Goal: Task Accomplishment & Management: Manage account settings

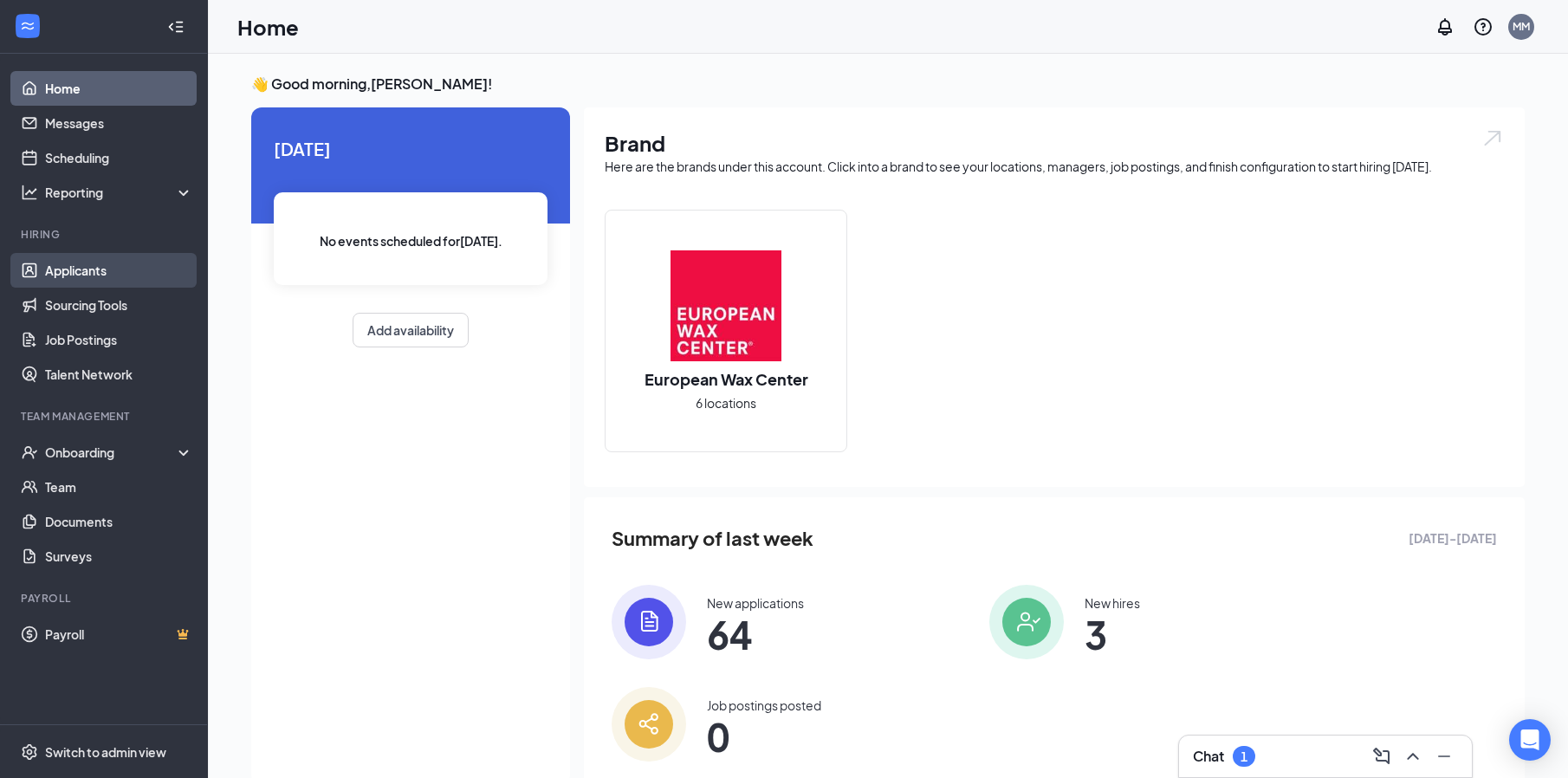
click at [86, 264] on link "Applicants" at bounding box center [119, 269] width 148 height 34
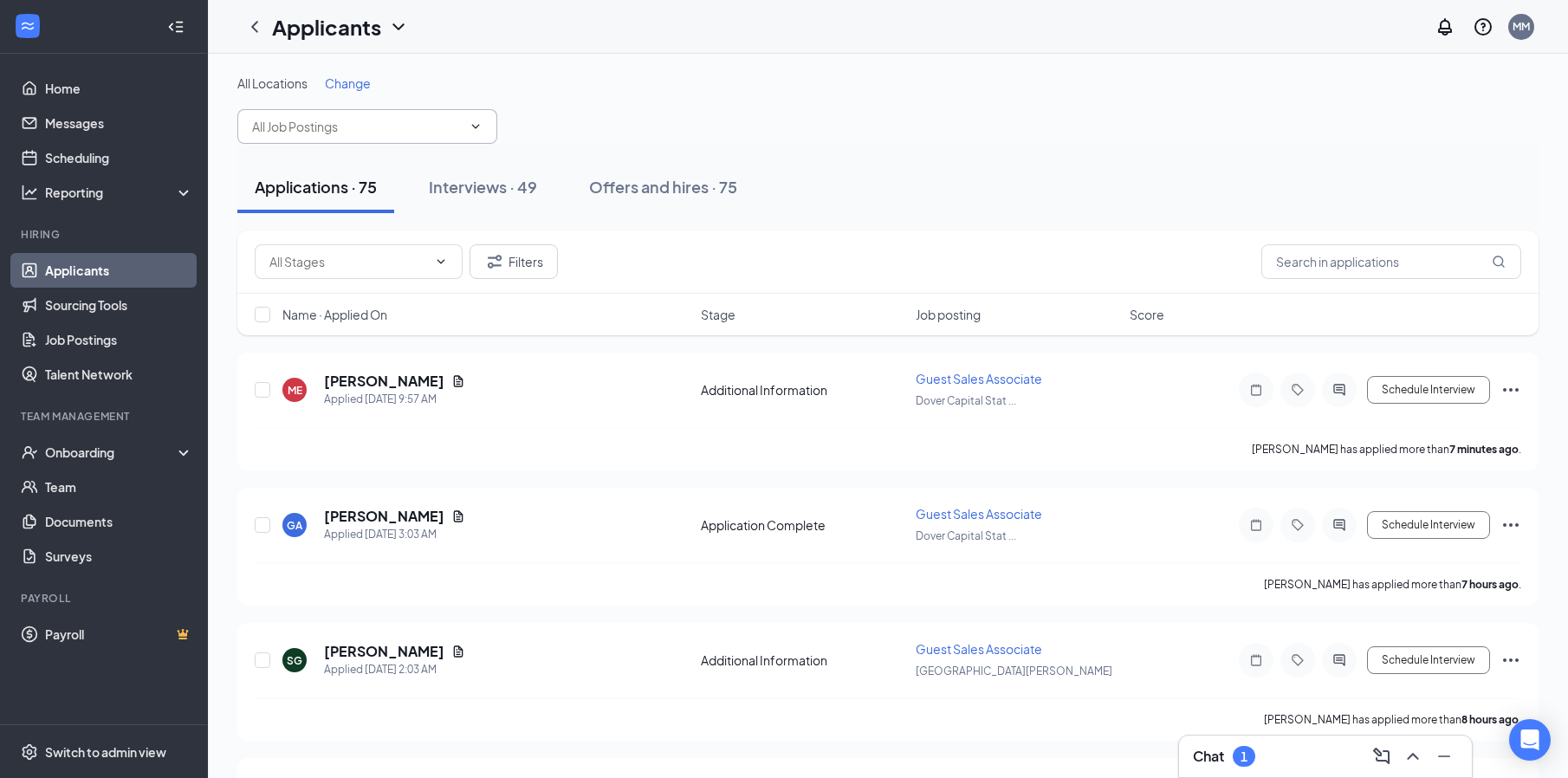
click at [397, 130] on input "text" at bounding box center [357, 125] width 210 height 19
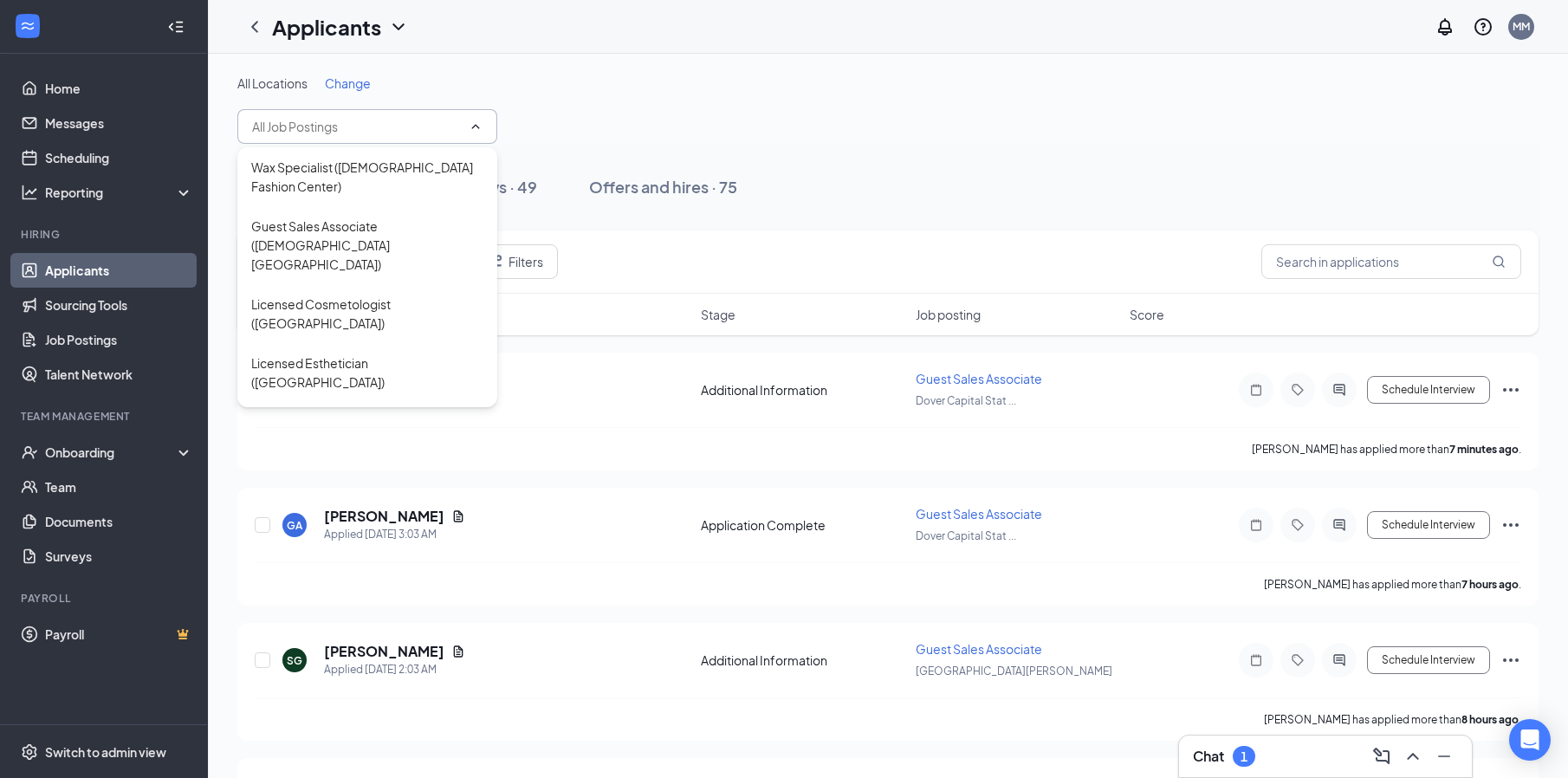
click at [331, 80] on span "Change" at bounding box center [347, 83] width 46 height 16
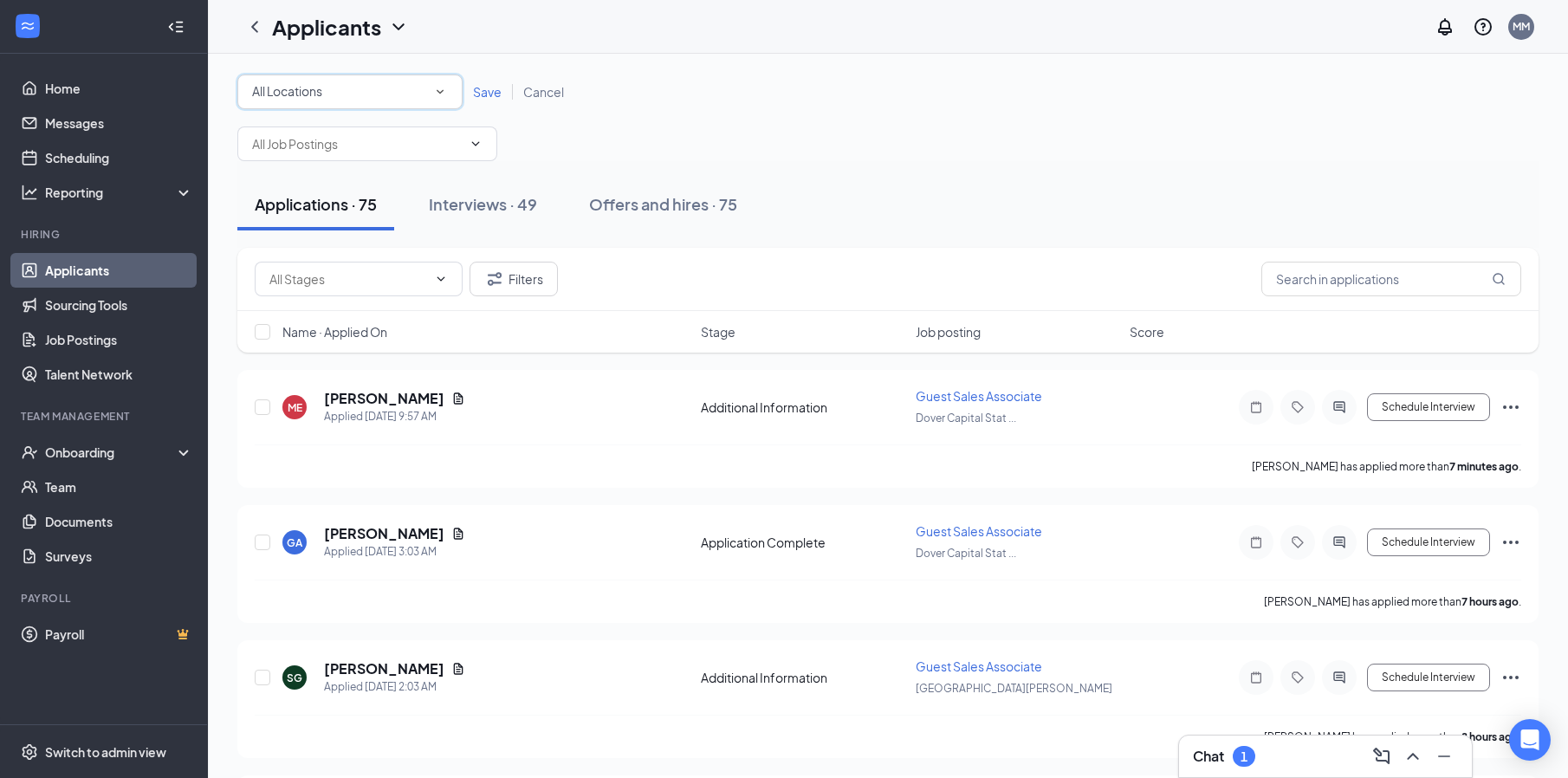
click at [362, 98] on div "All Locations" at bounding box center [350, 91] width 196 height 21
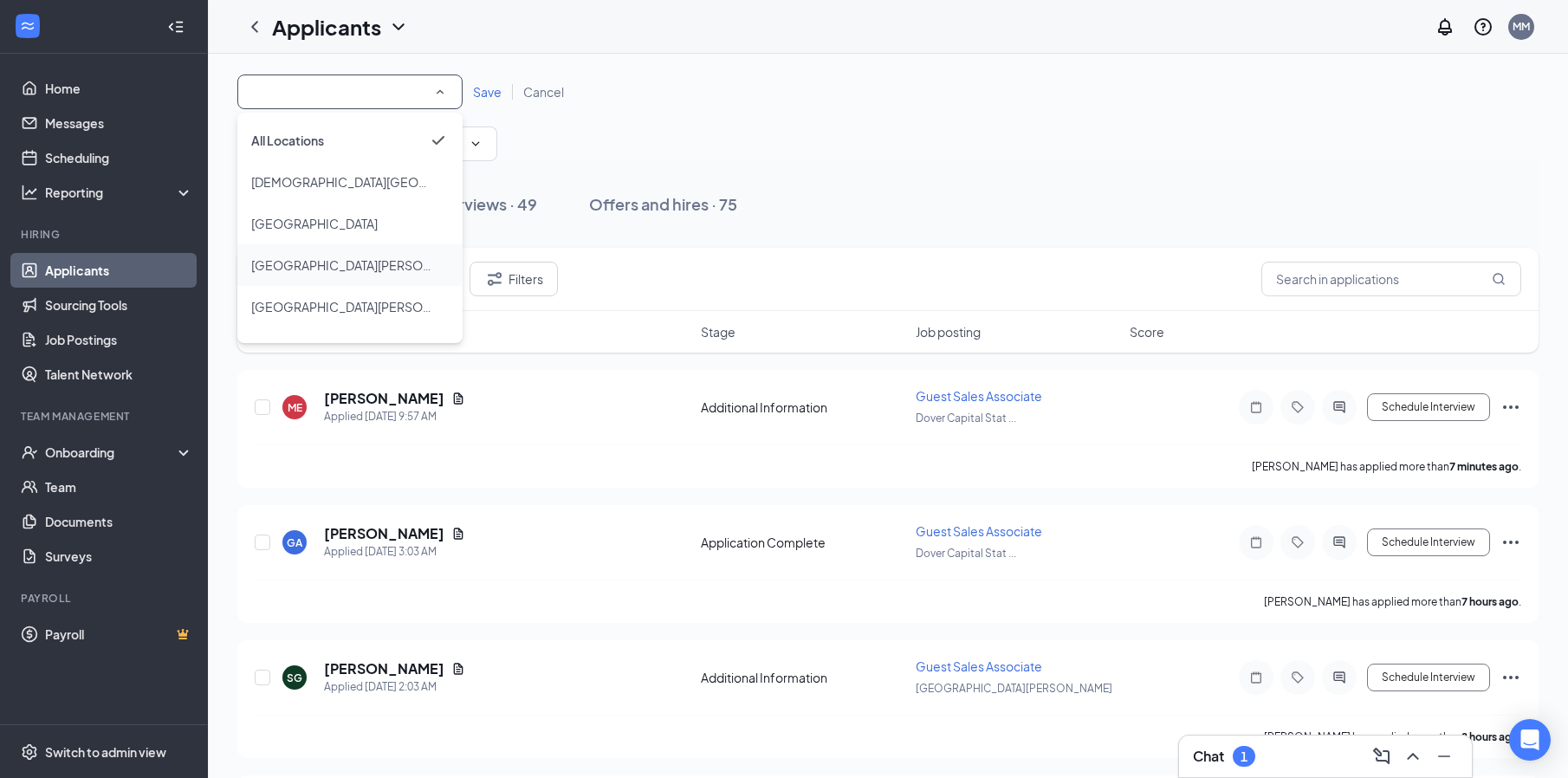
click at [348, 250] on li "[GEOGRAPHIC_DATA][PERSON_NAME]" at bounding box center [350, 265] width 225 height 41
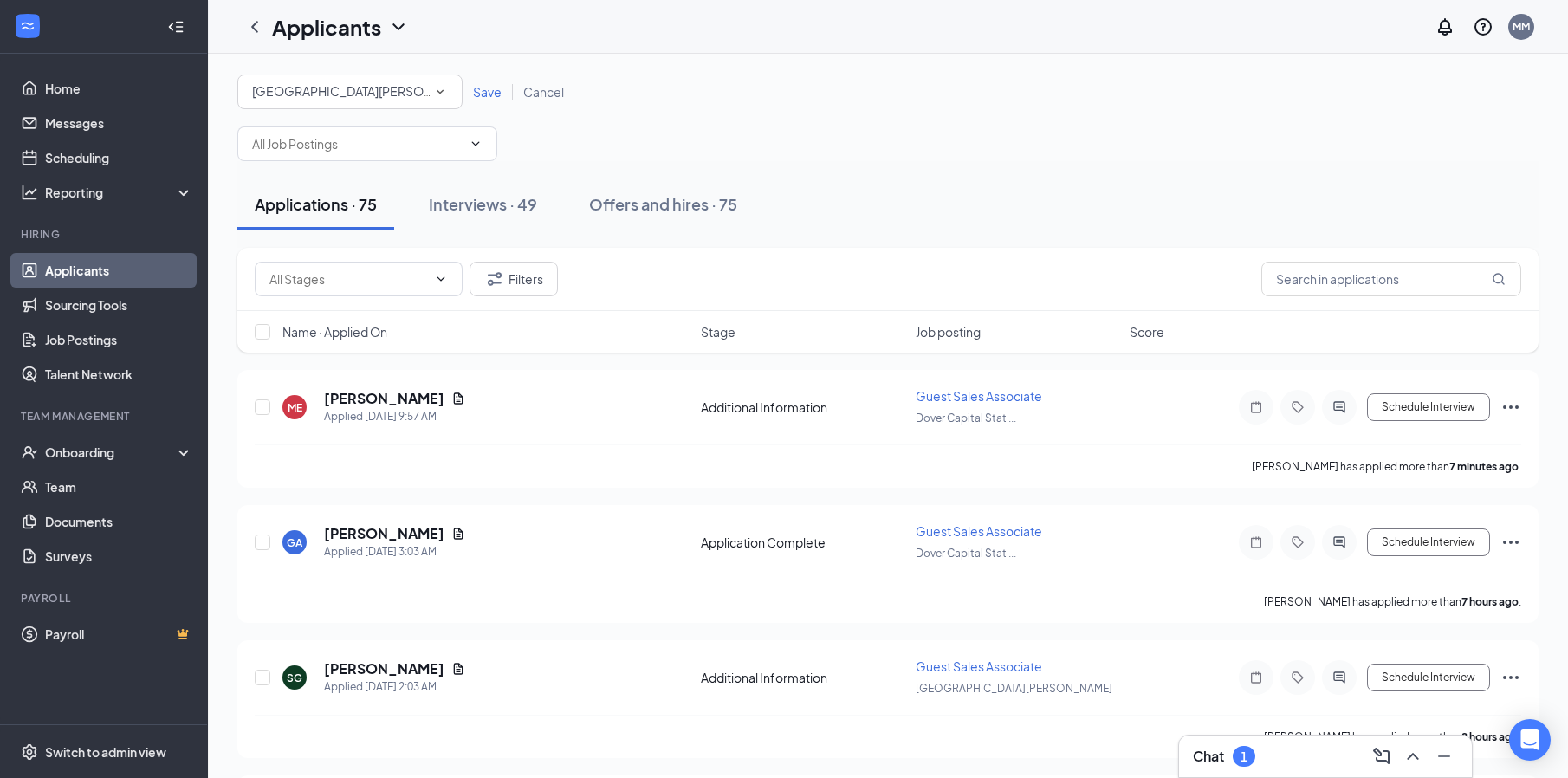
click at [486, 90] on span "Save" at bounding box center [487, 92] width 28 height 16
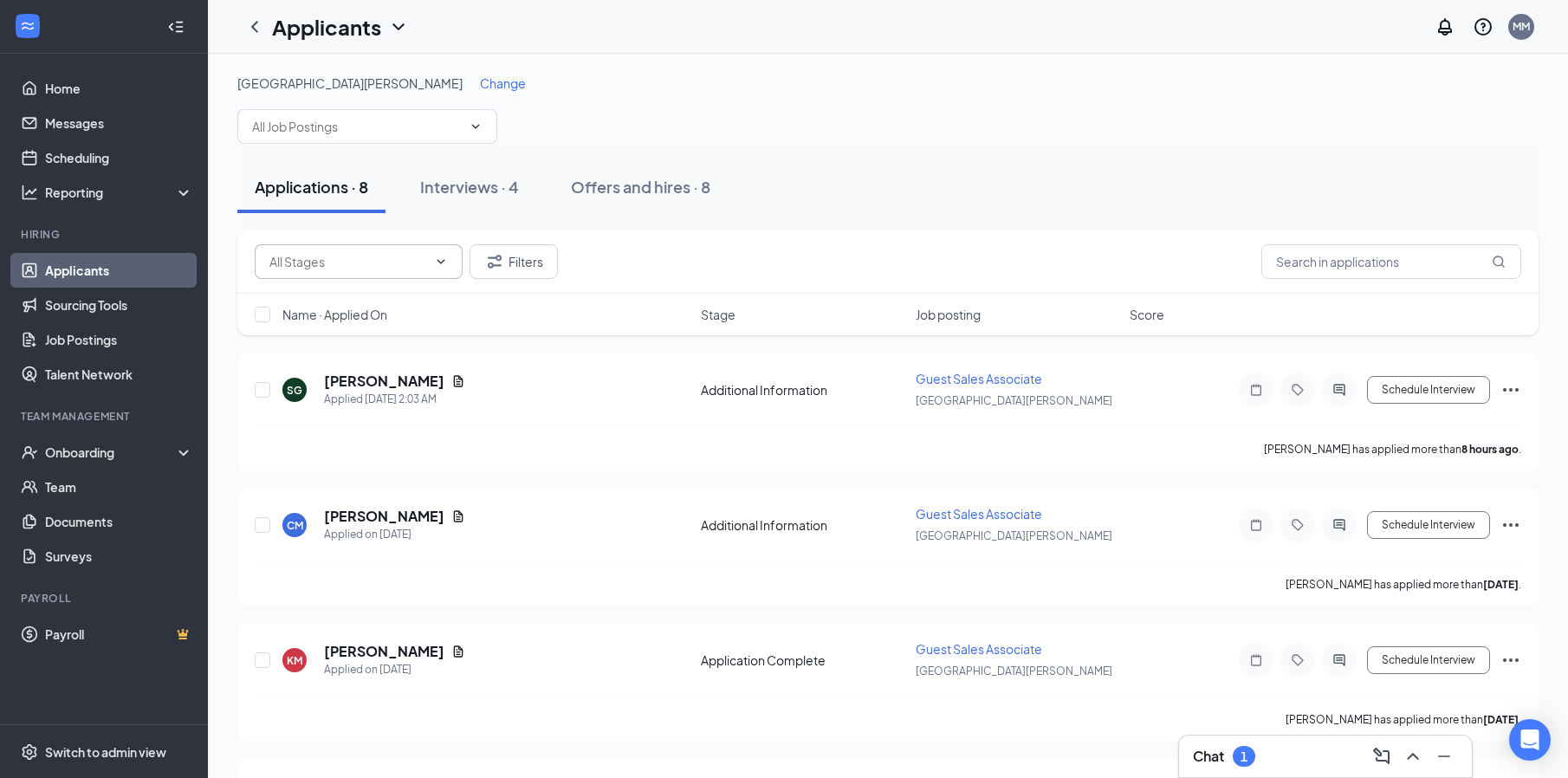
click at [378, 260] on input "text" at bounding box center [348, 261] width 158 height 19
click at [387, 339] on div "Application Complete (2)" at bounding box center [338, 341] width 140 height 19
type input "Application Complete (2)"
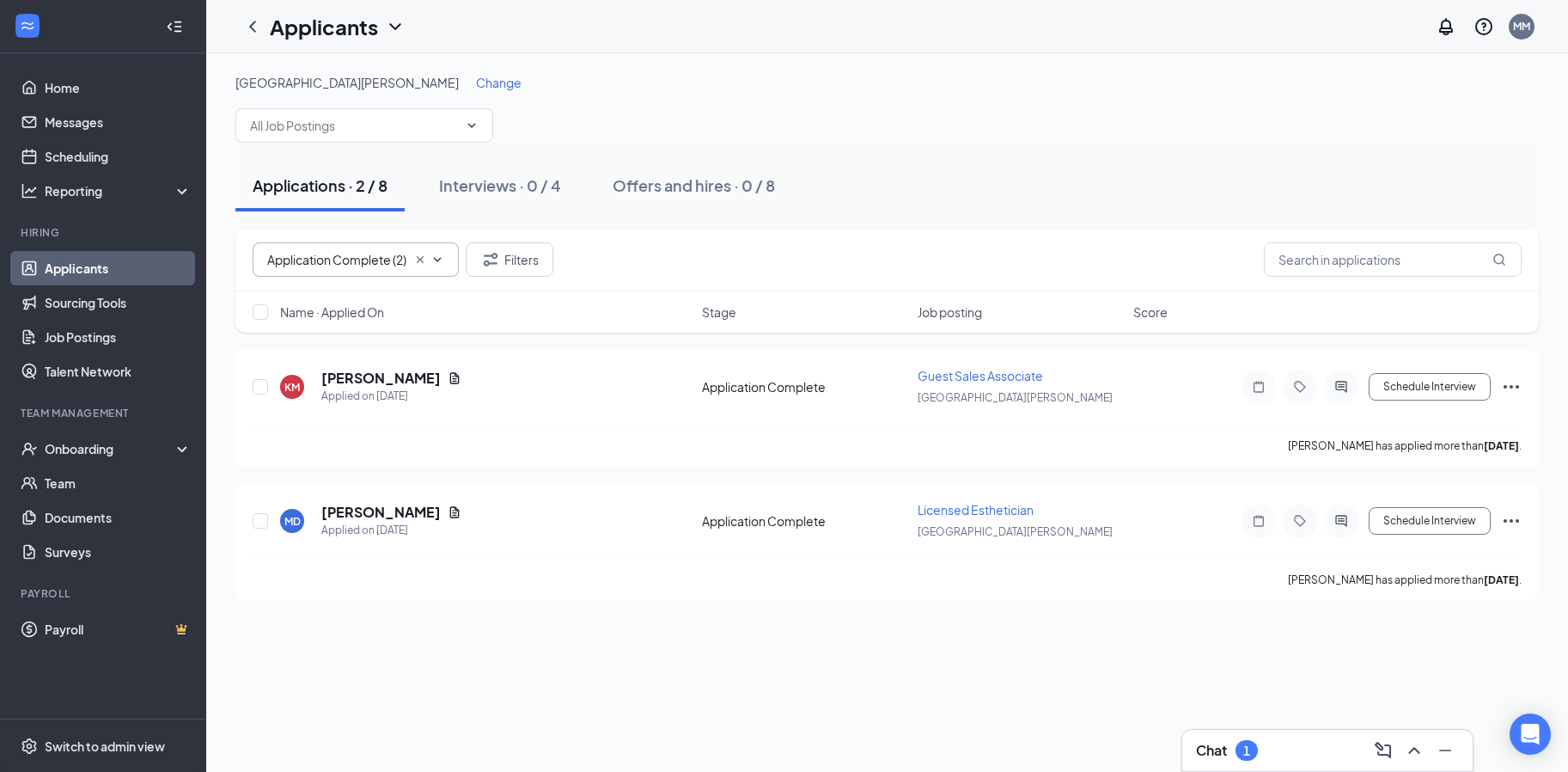
click at [370, 272] on span "Application Complete (2)" at bounding box center [356, 259] width 206 height 34
click at [414, 264] on icon "Cross" at bounding box center [420, 260] width 14 height 14
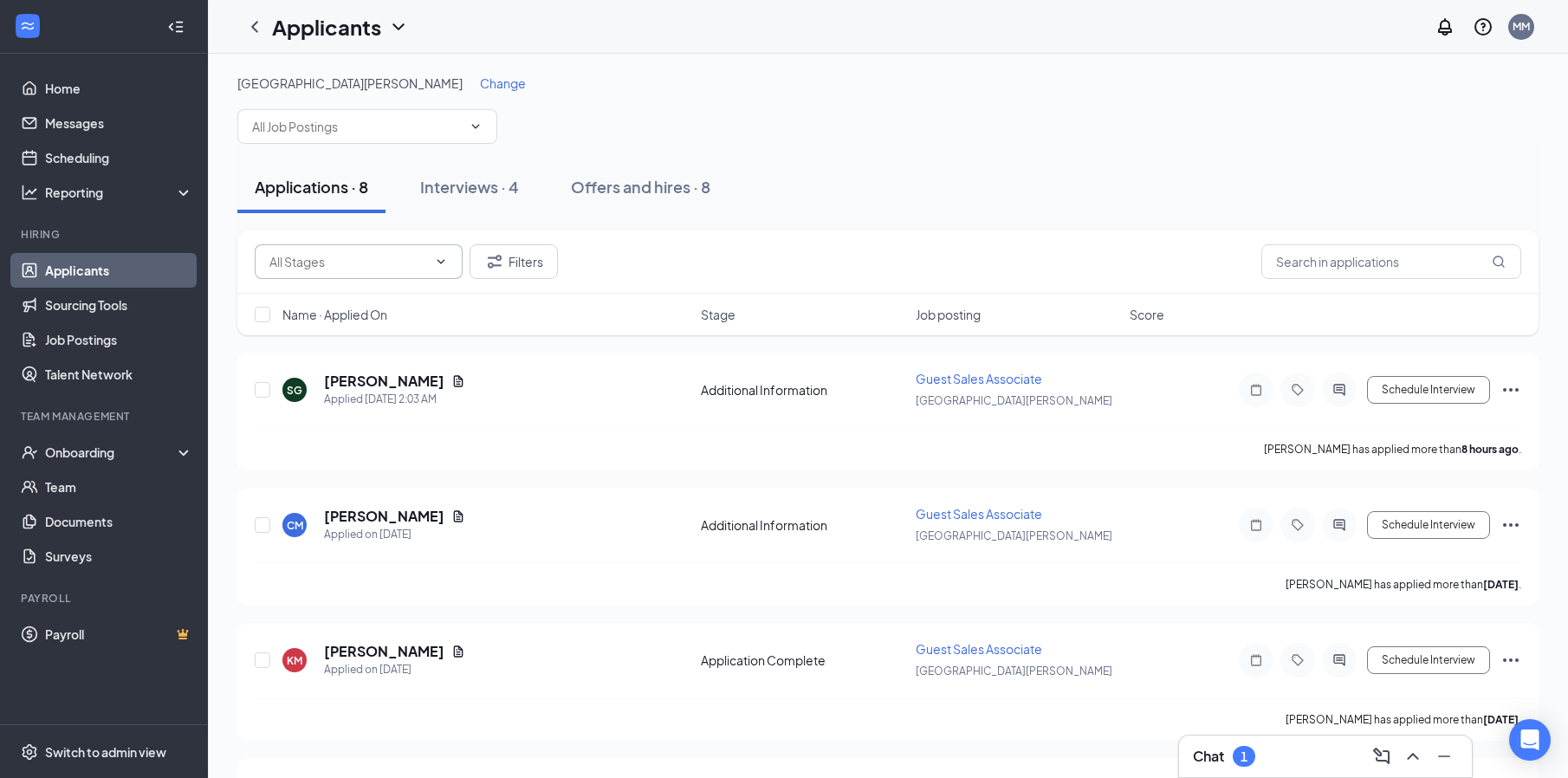
click at [362, 263] on input "text" at bounding box center [348, 261] width 158 height 19
click at [391, 305] on div "Additional Information (6)" at bounding box center [339, 302] width 142 height 19
type input "Additional Information (6)"
click at [1252, 753] on div "1" at bounding box center [1244, 755] width 23 height 21
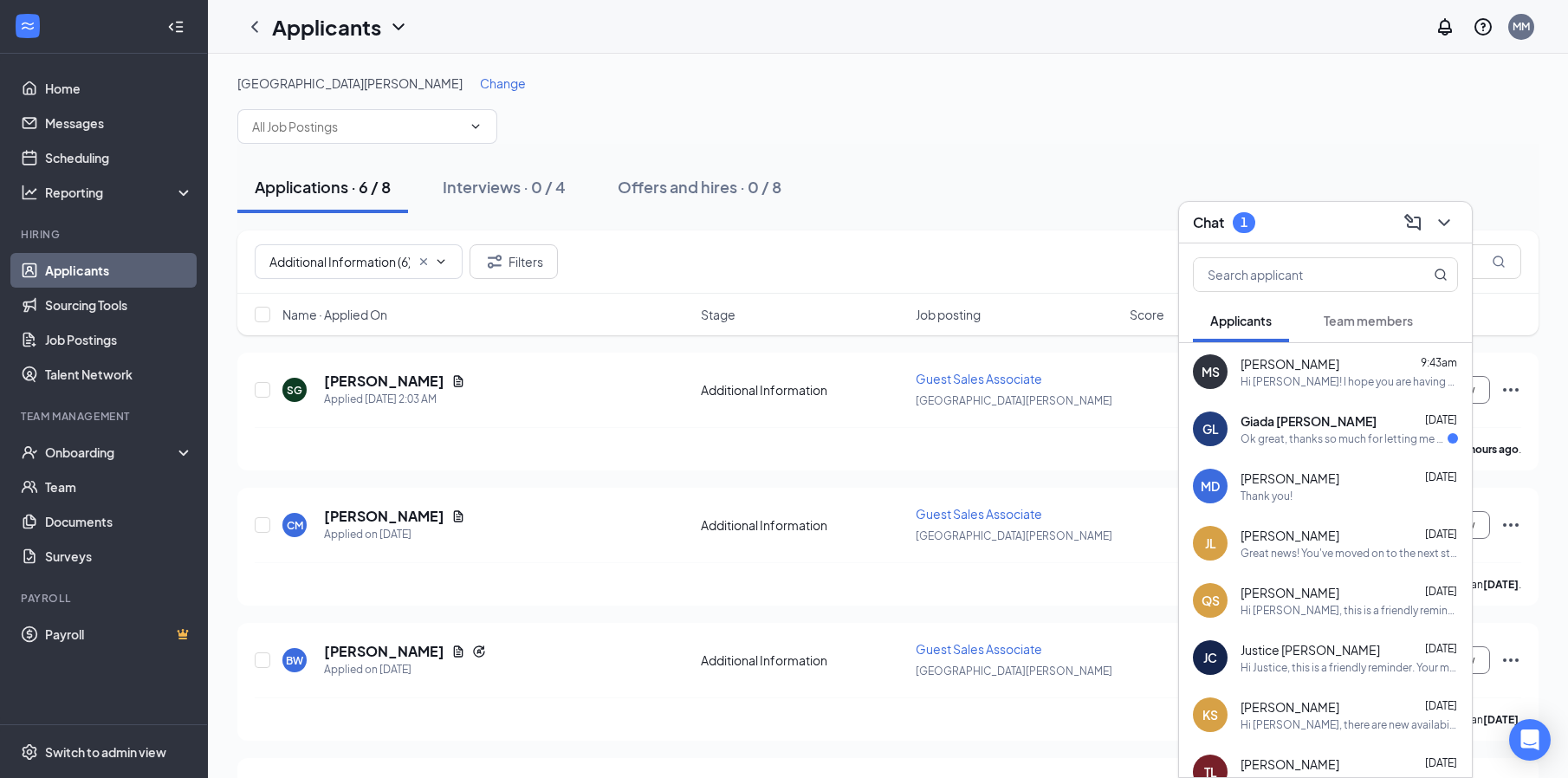
click at [1345, 431] on div "Ok great, thanks so much for letting me know!" at bounding box center [1344, 438] width 207 height 15
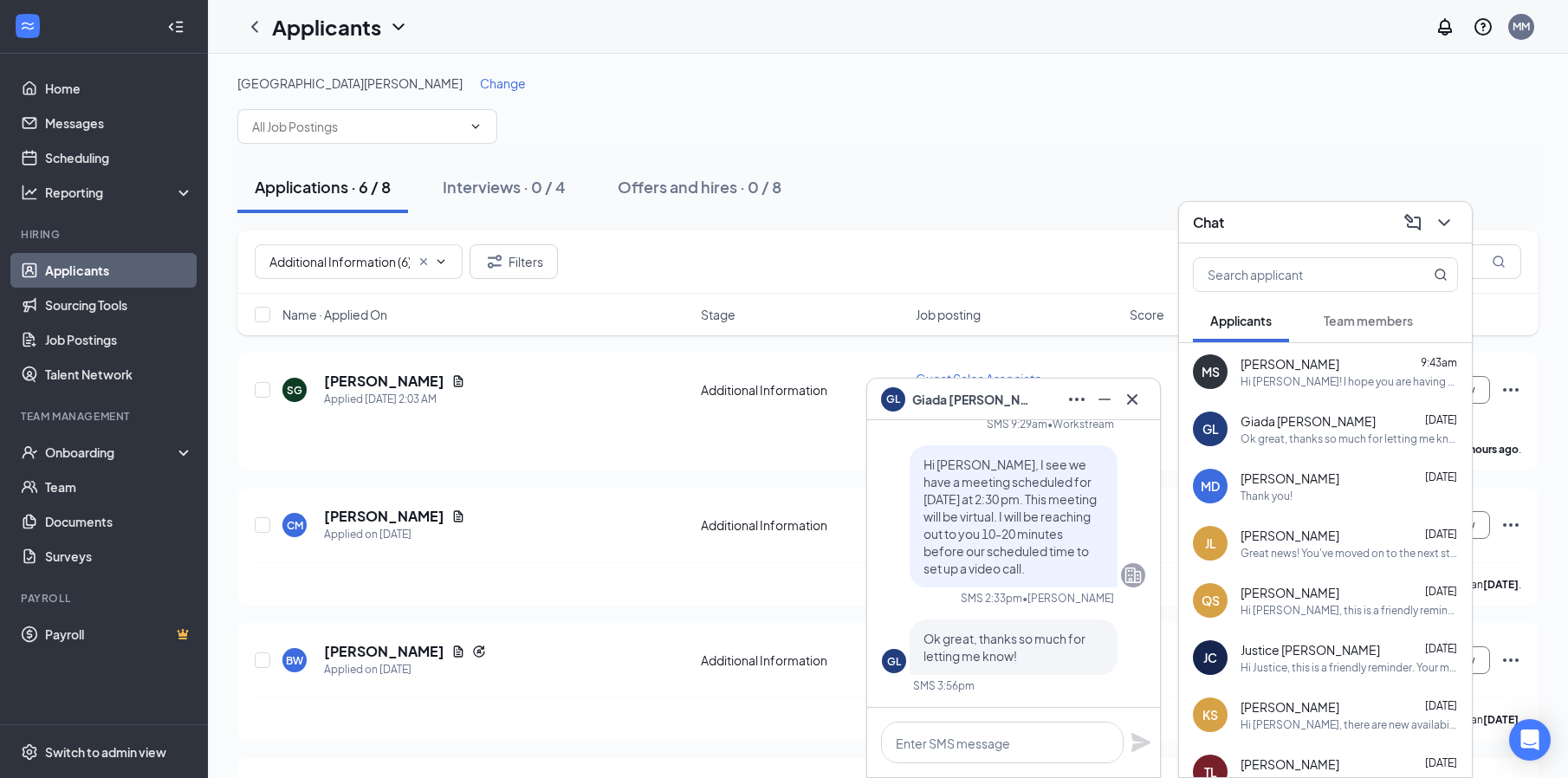
click at [1324, 383] on div "Hi [PERSON_NAME]! I hope you are having a great morning. Please check your emai…" at bounding box center [1349, 381] width 218 height 15
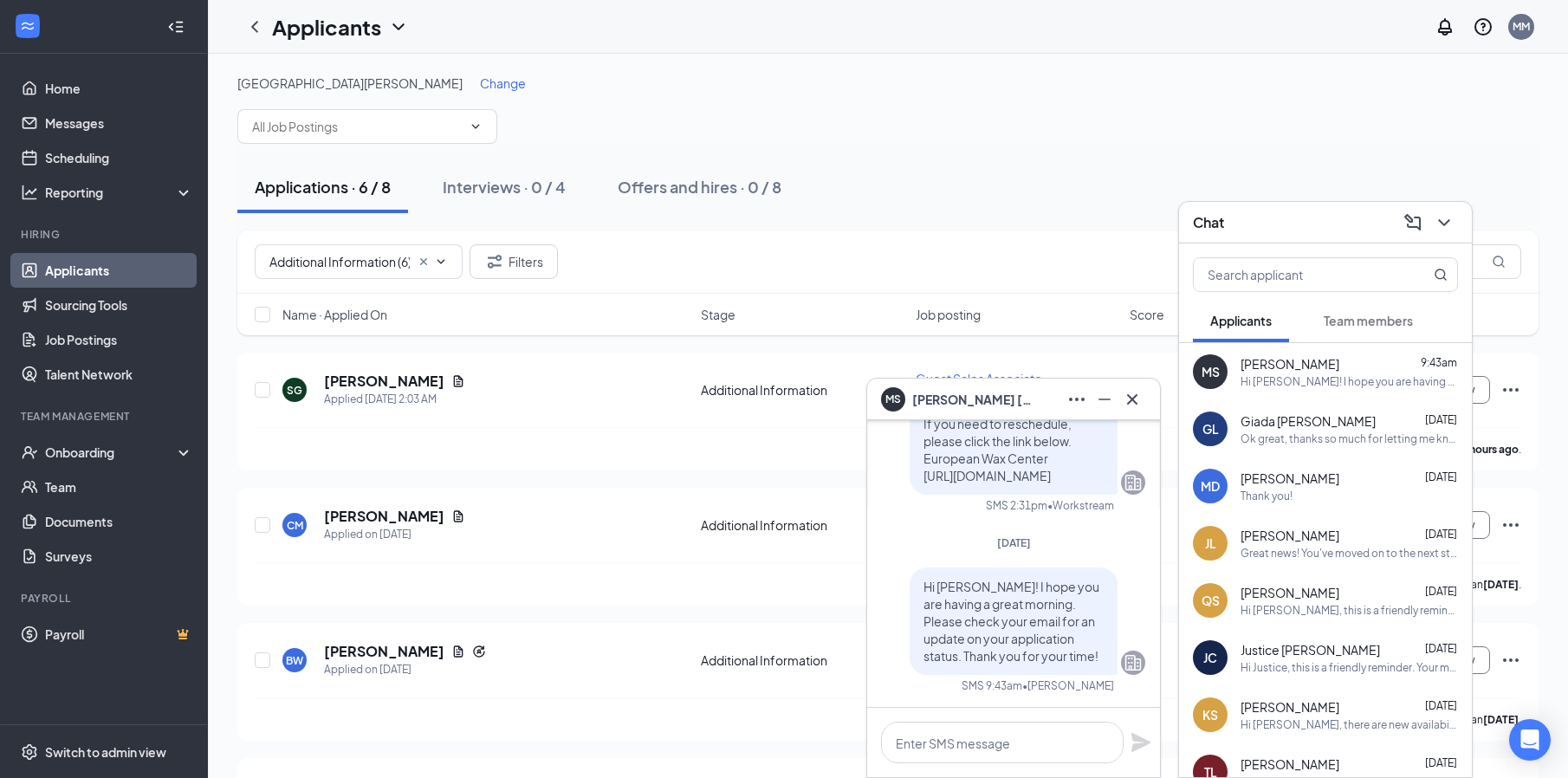
click at [1446, 217] on icon "ChevronDown" at bounding box center [1444, 222] width 21 height 21
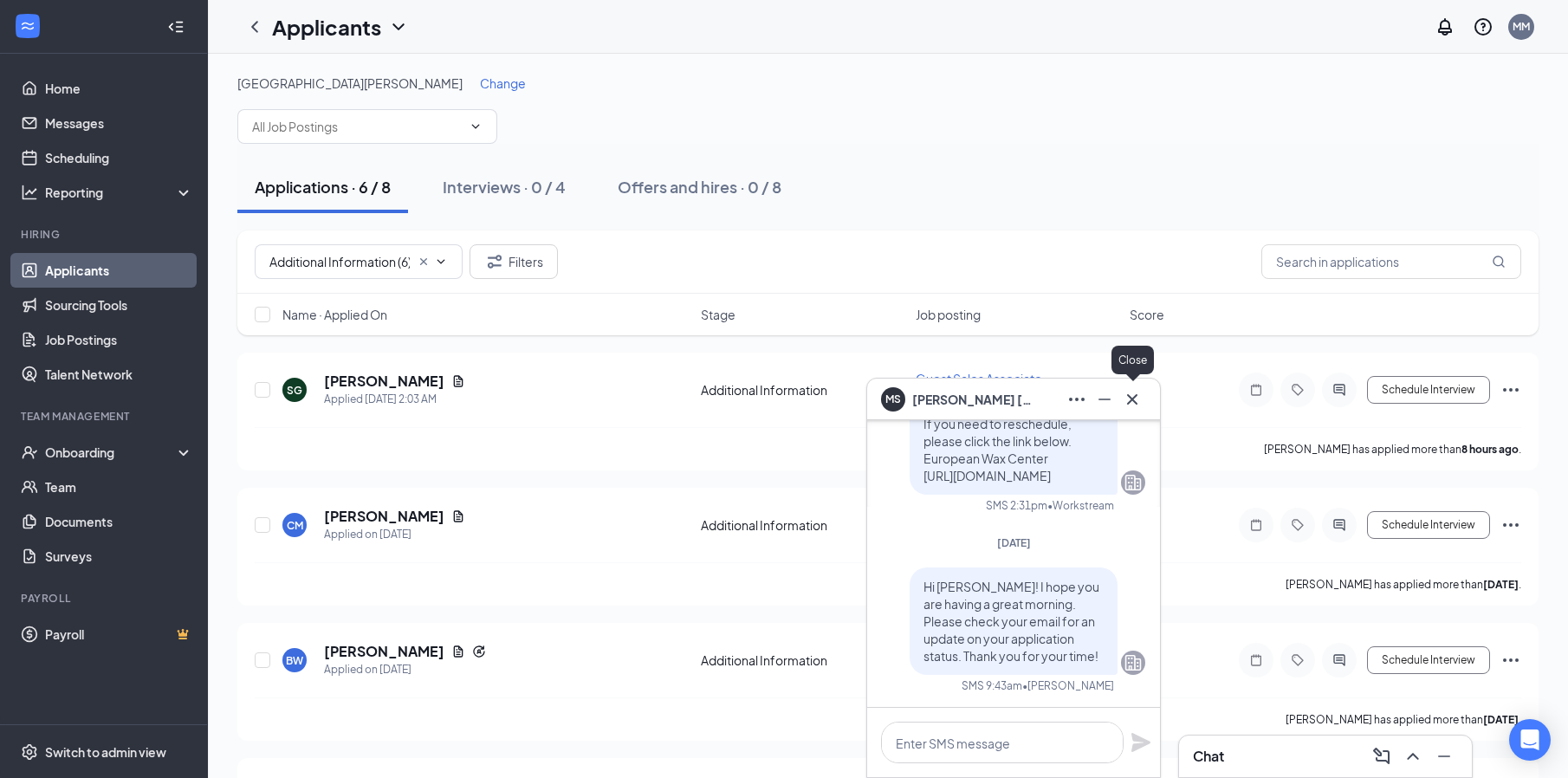
click at [1136, 391] on icon "Cross" at bounding box center [1131, 399] width 21 height 21
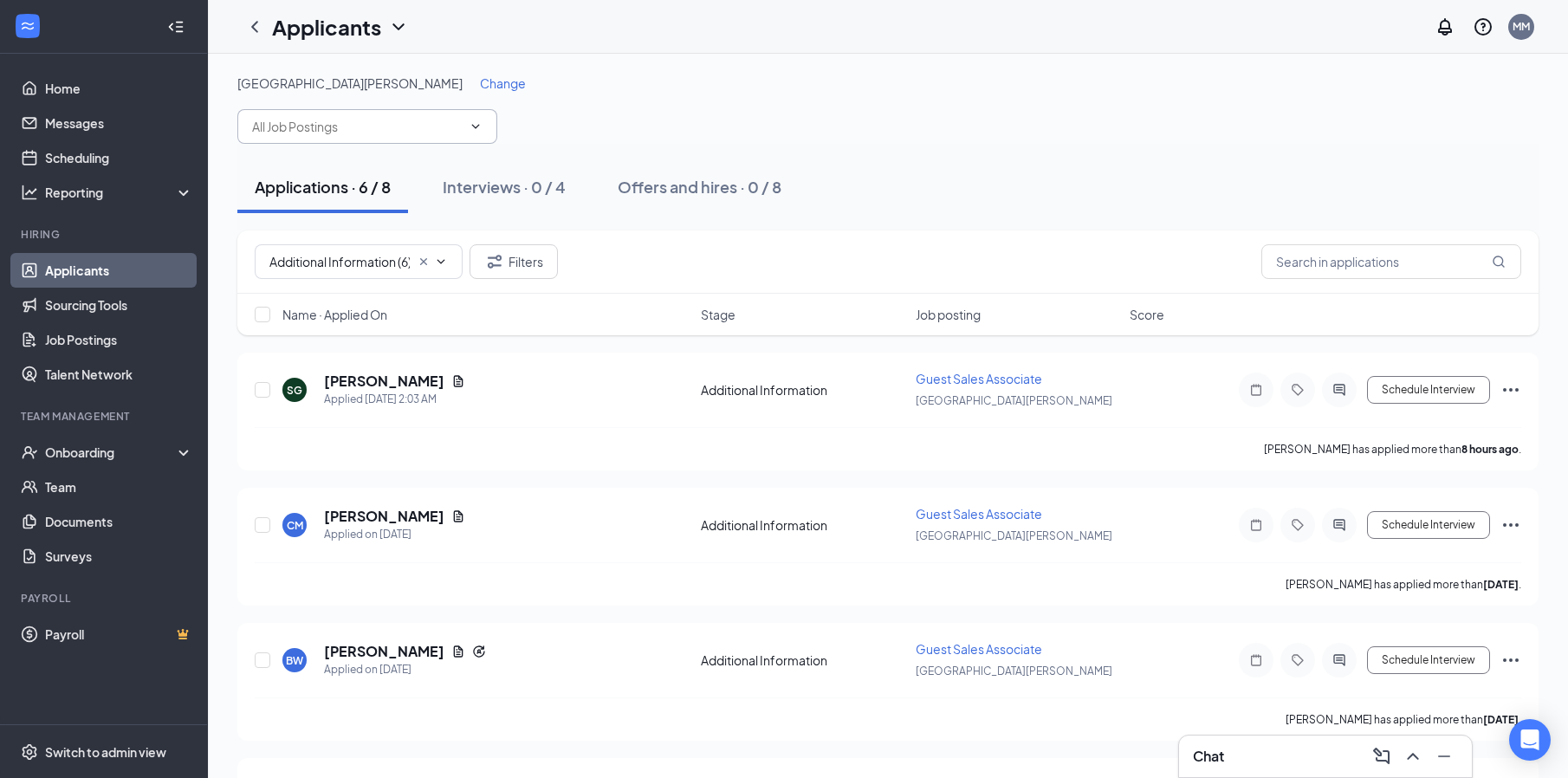
click at [341, 135] on input "text" at bounding box center [357, 125] width 210 height 19
click at [502, 63] on div "New [PERSON_NAME] Change Applications · 6 / 8 Interviews · 0 / 4 Offers and hir…" at bounding box center [887, 610] width 1359 height 1113
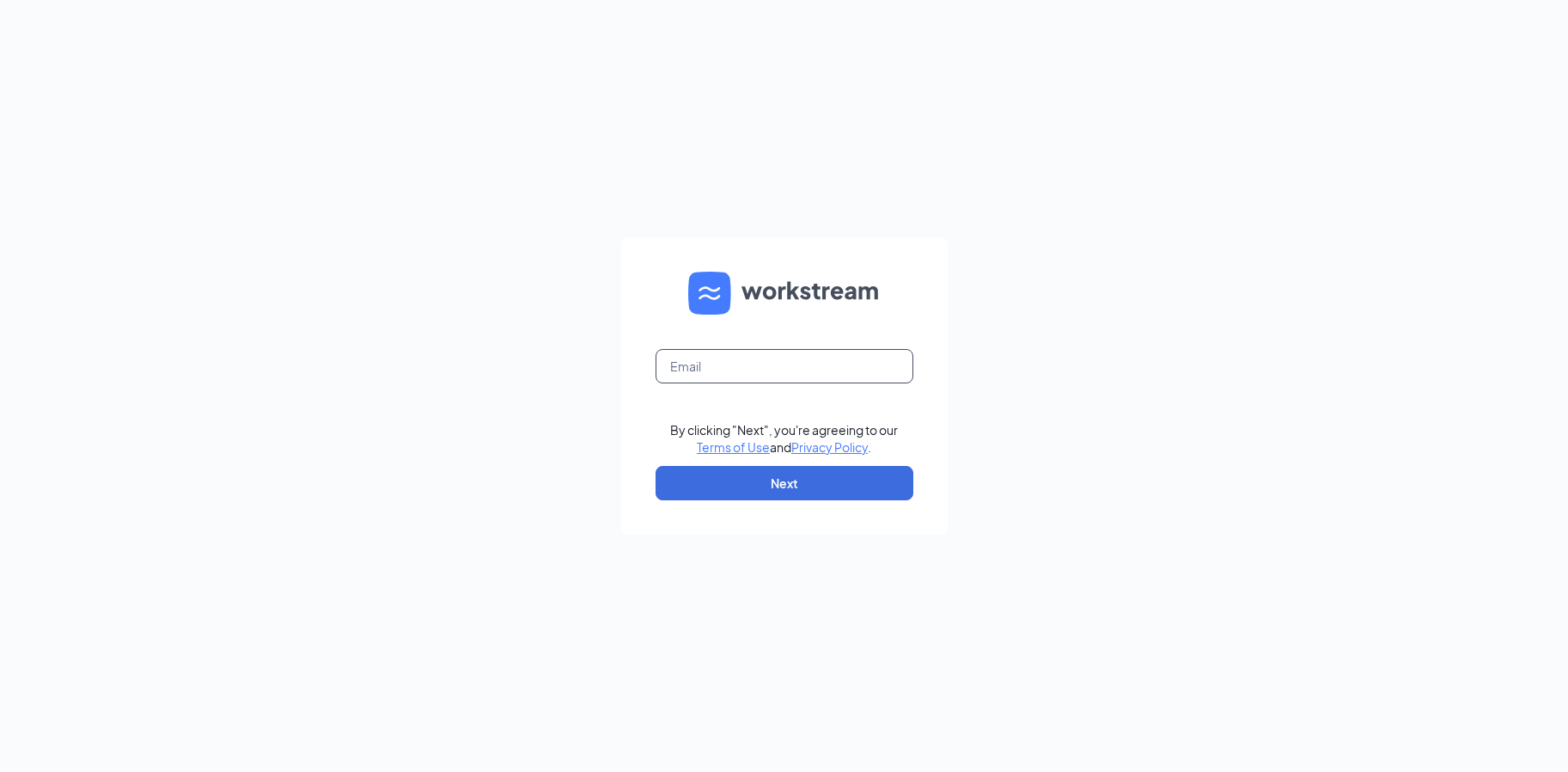
click at [849, 374] on input "text" at bounding box center [784, 366] width 258 height 34
click at [839, 488] on button "Next" at bounding box center [784, 482] width 258 height 34
click at [833, 366] on input "text" at bounding box center [784, 366] width 258 height 34
type input "melyssa.mercado@waxcenter.com"
click at [860, 470] on button "Next" at bounding box center [784, 482] width 258 height 34
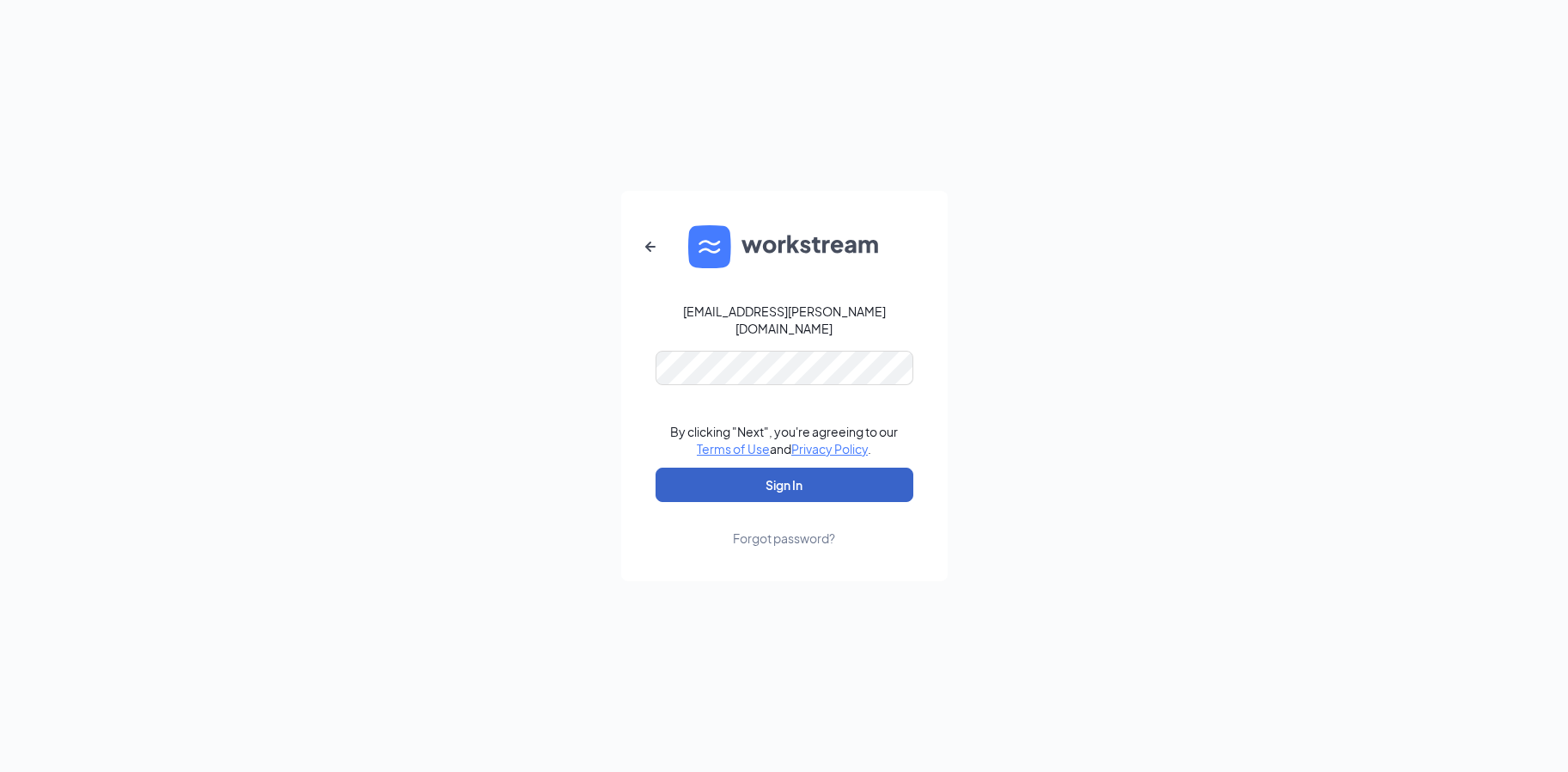
click at [846, 475] on button "Sign In" at bounding box center [784, 484] width 258 height 34
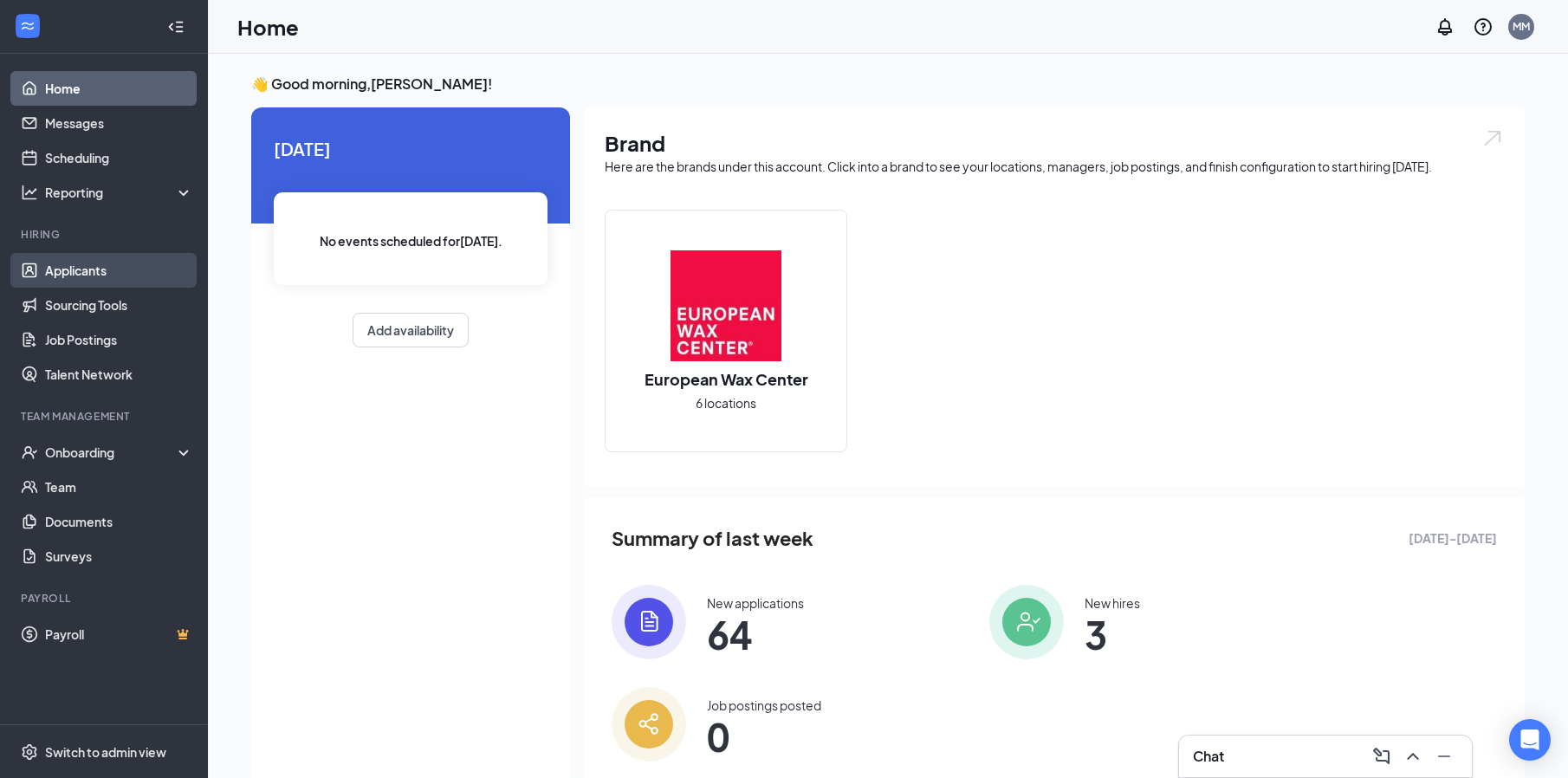
click at [69, 280] on link "Applicants" at bounding box center [119, 269] width 148 height 34
